Goal: Task Accomplishment & Management: Complete application form

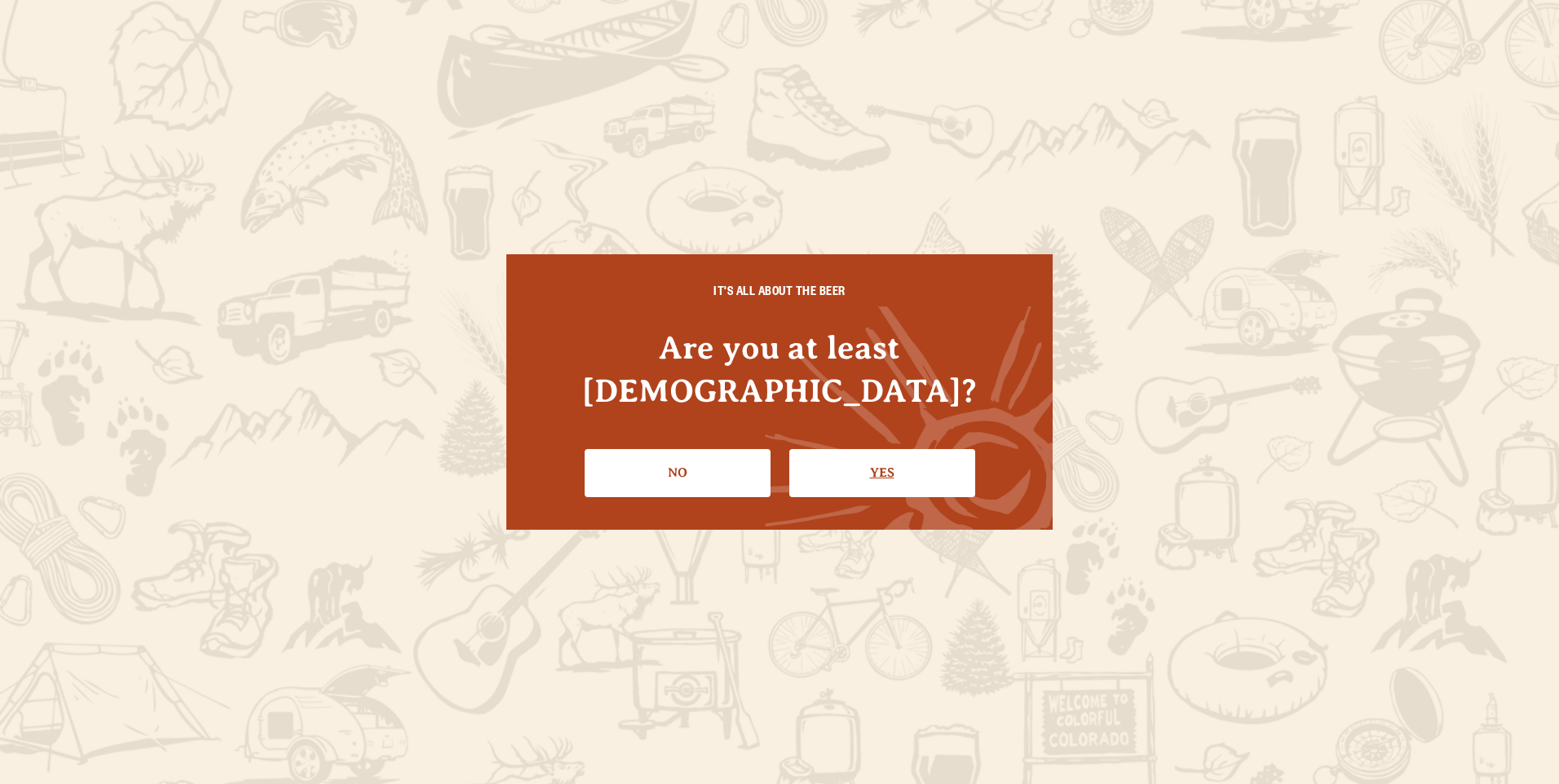
click at [900, 451] on link "Yes" at bounding box center [883, 472] width 186 height 47
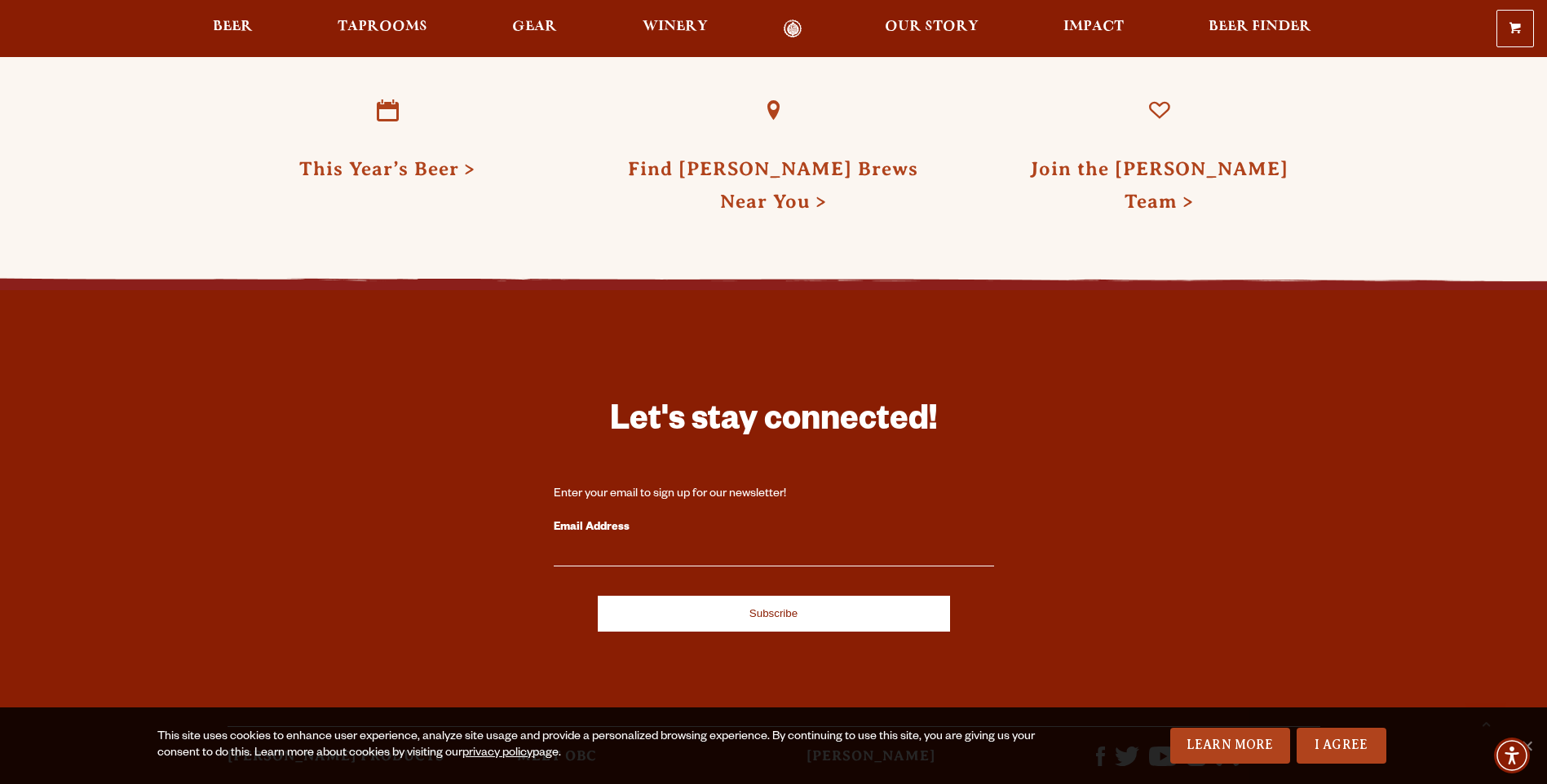
scroll to position [4402, 0]
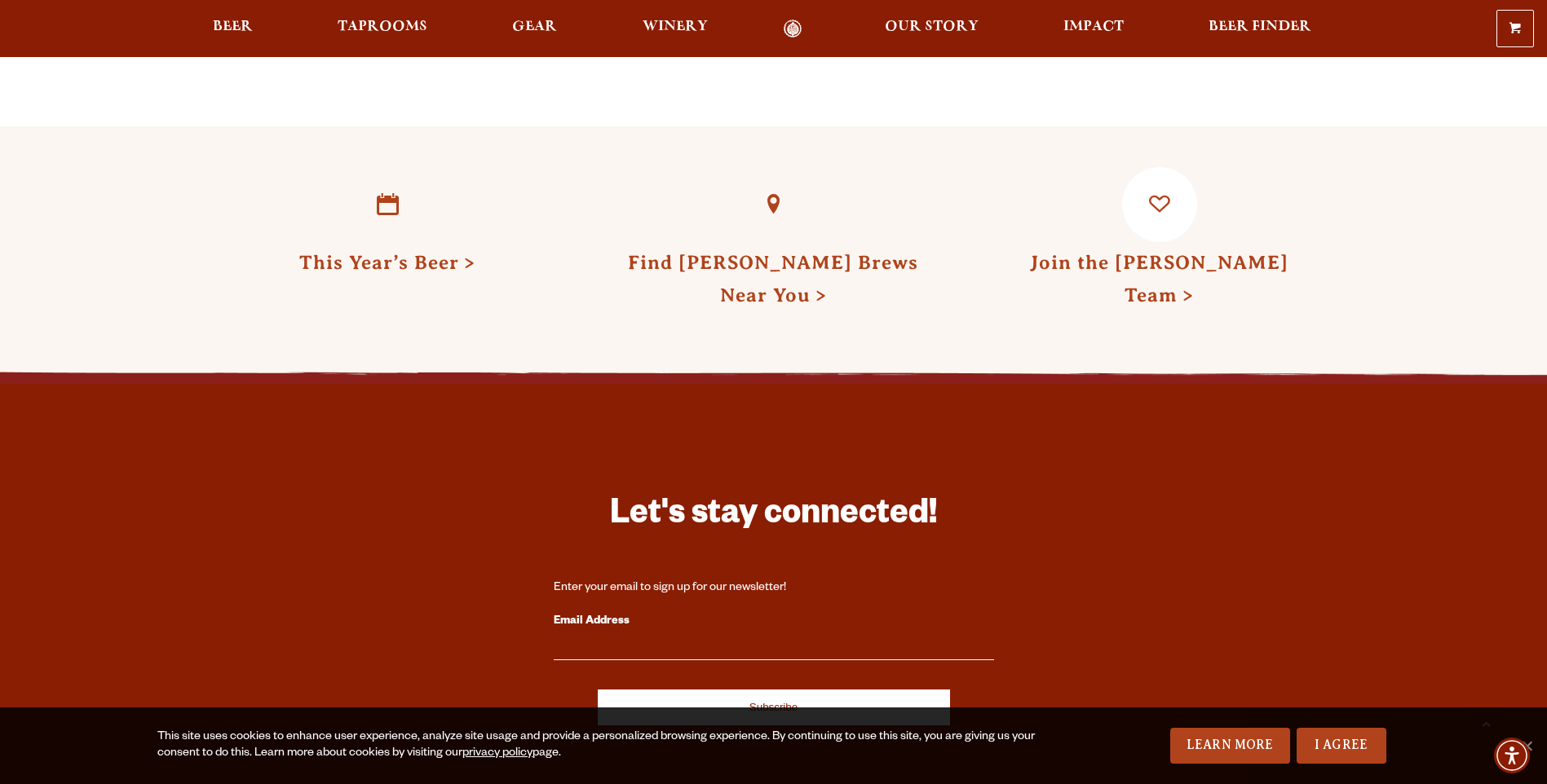
click at [1187, 252] on link "Join the Odell Team" at bounding box center [1160, 279] width 259 height 54
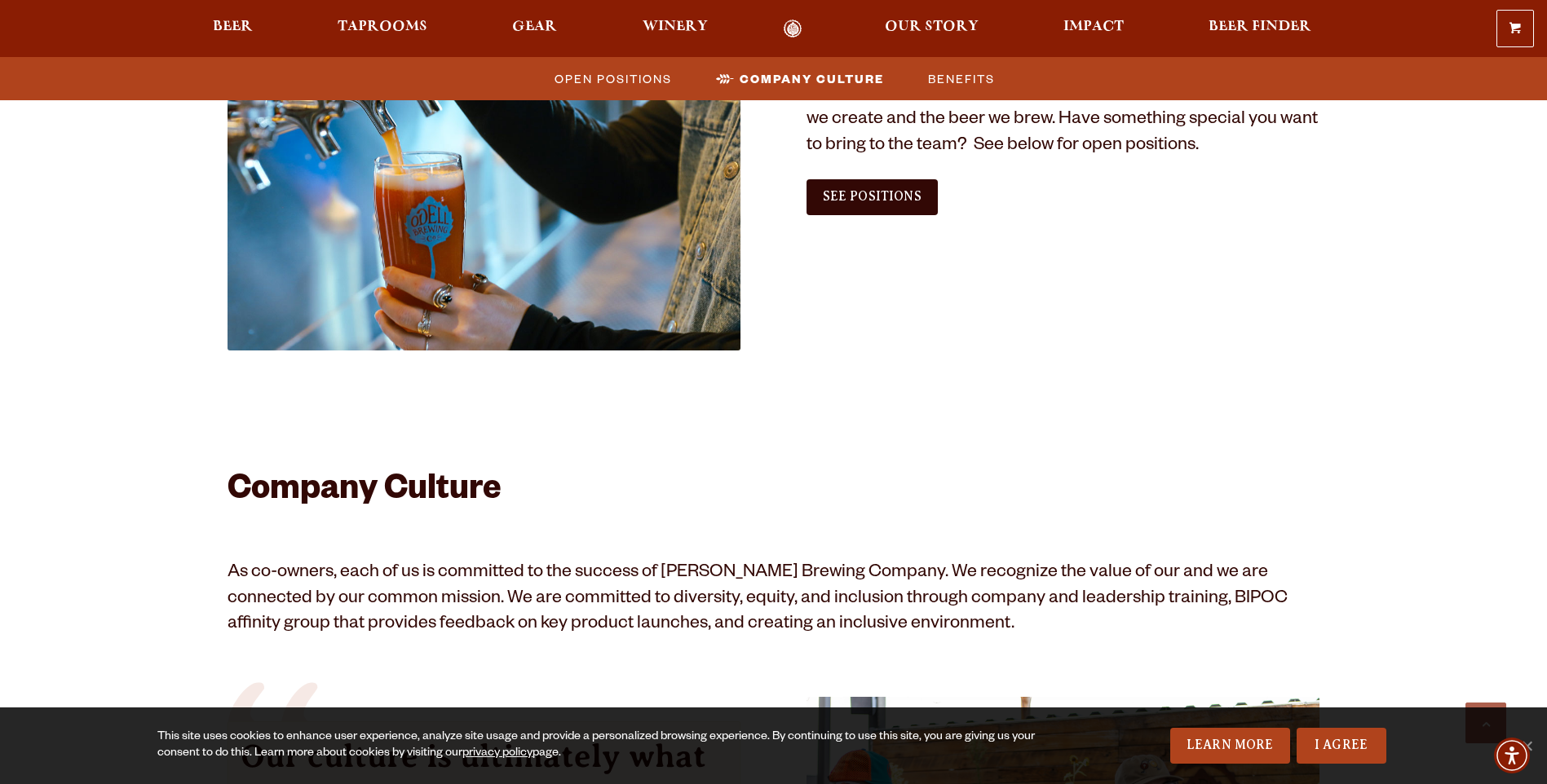
scroll to position [734, 0]
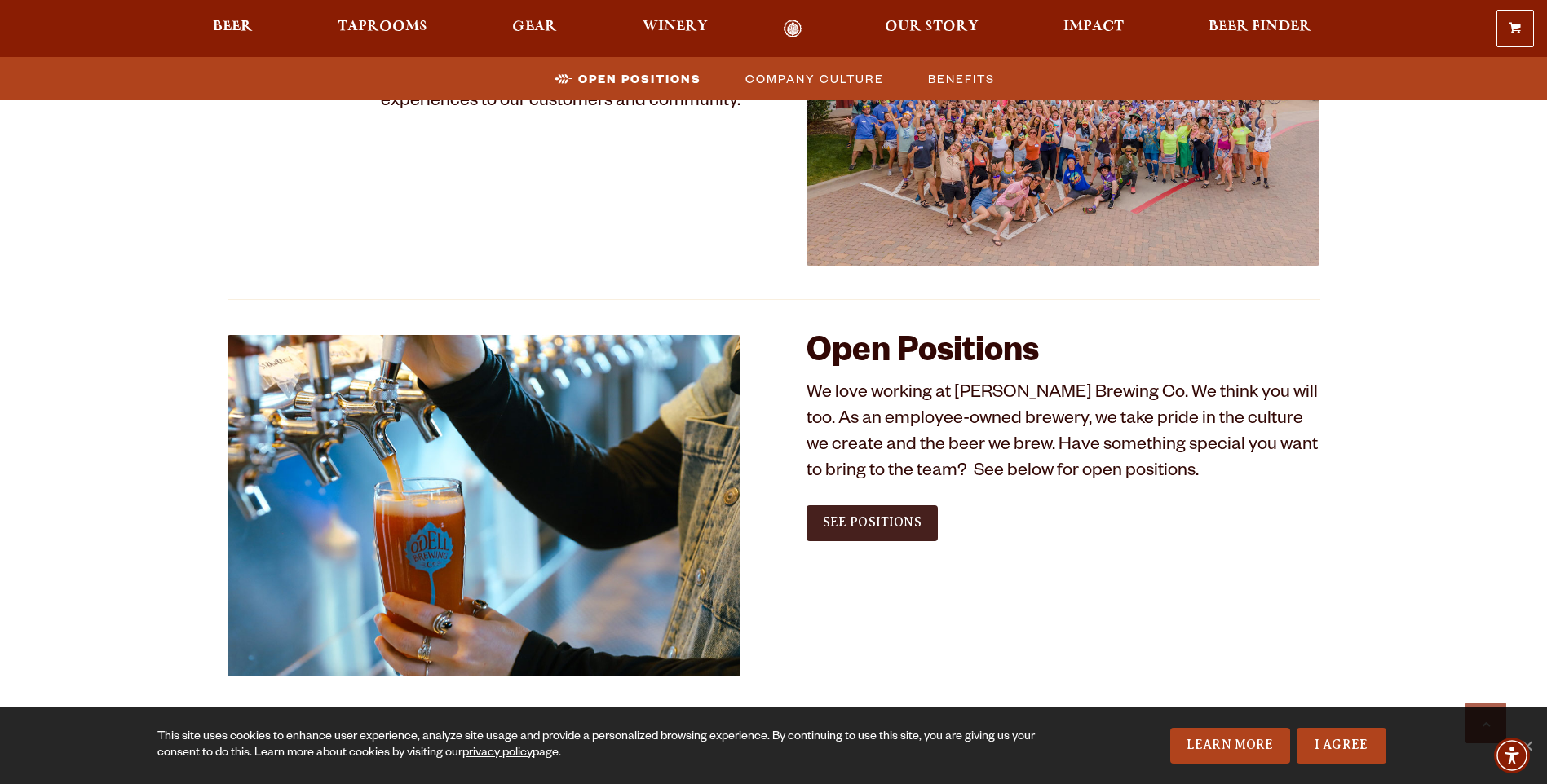
click at [889, 514] on link "See Positions" at bounding box center [872, 523] width 131 height 36
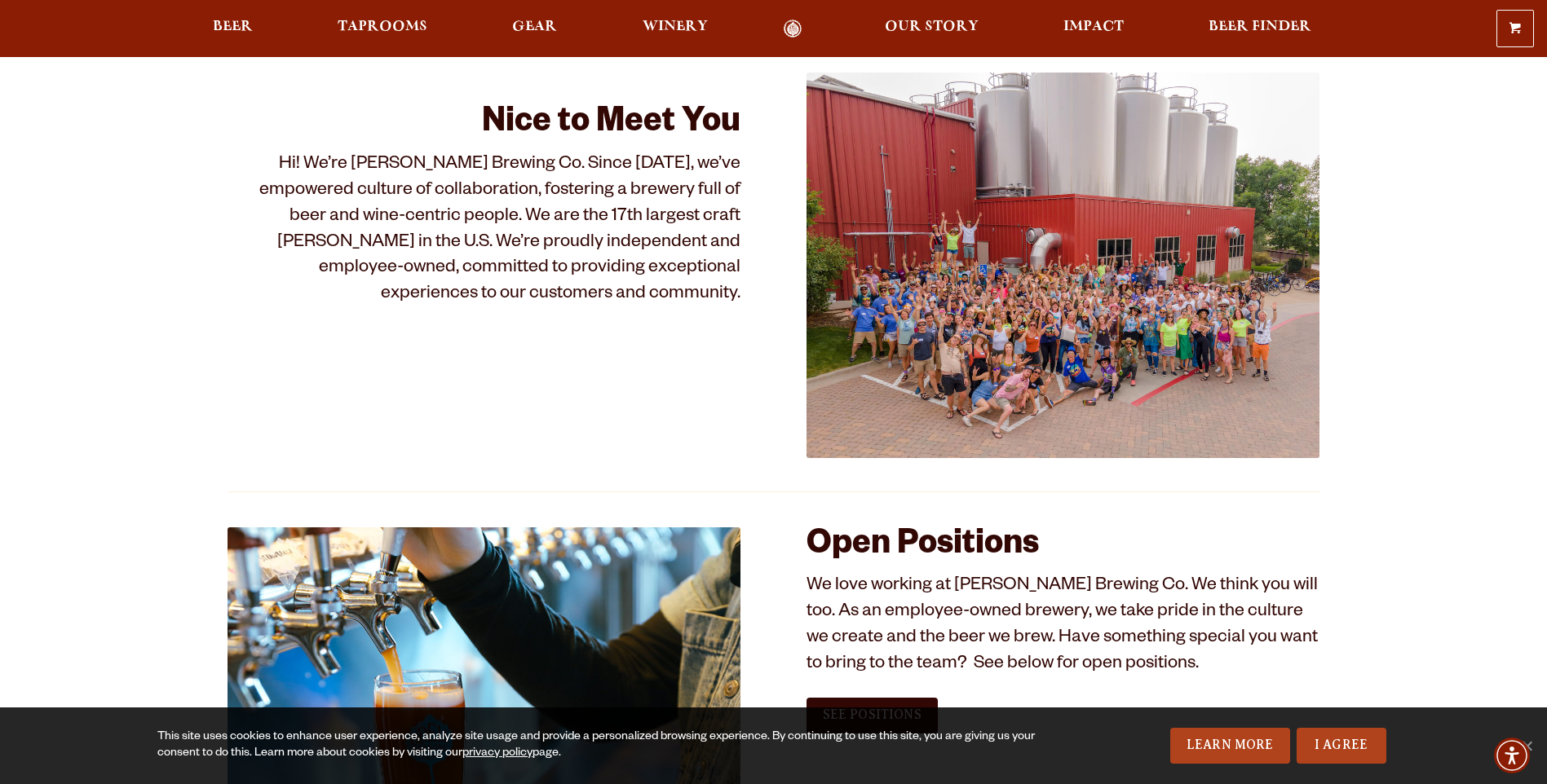
scroll to position [326, 0]
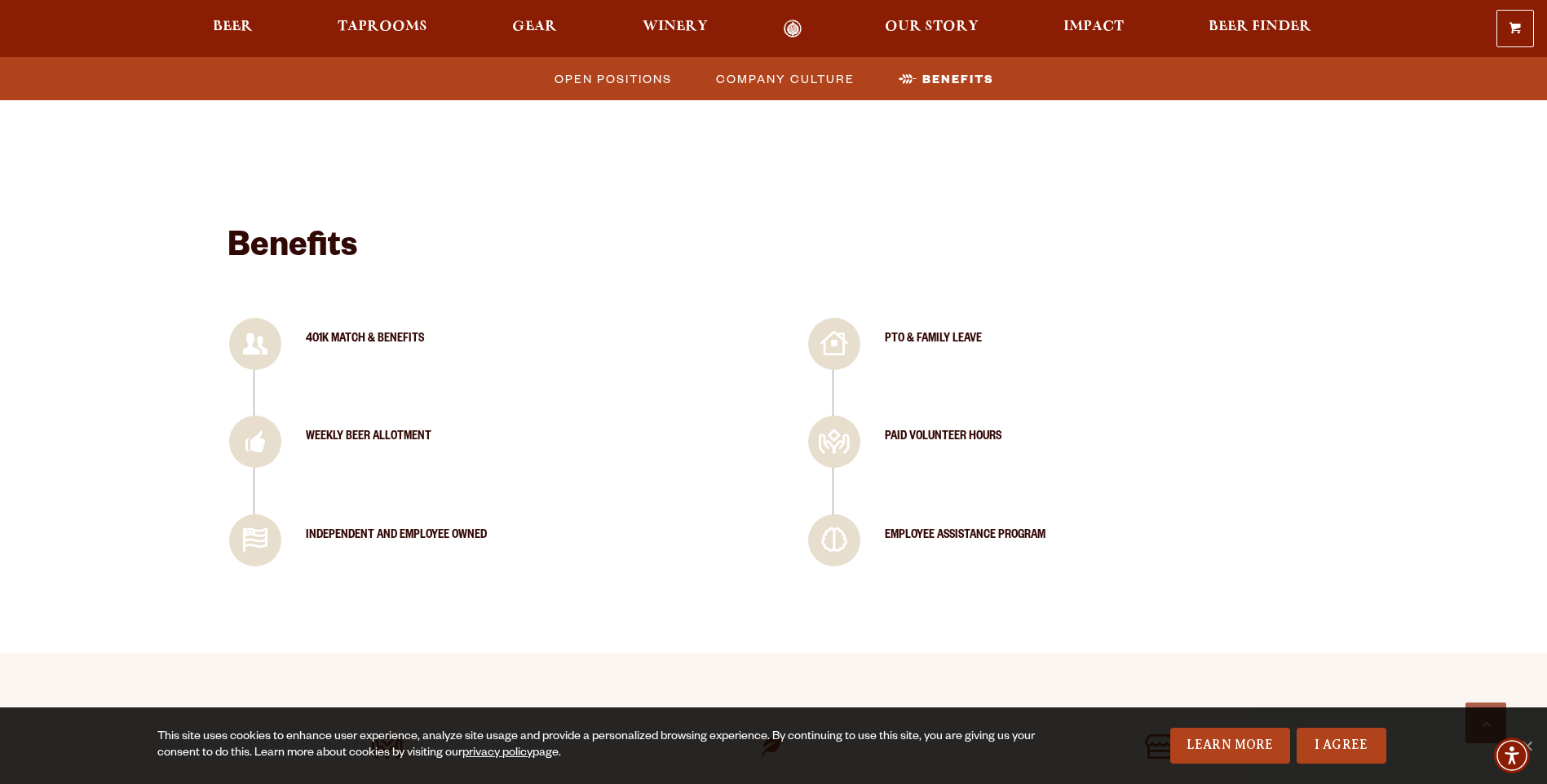
scroll to position [1793, 0]
